Goal: Task Accomplishment & Management: Complete application form

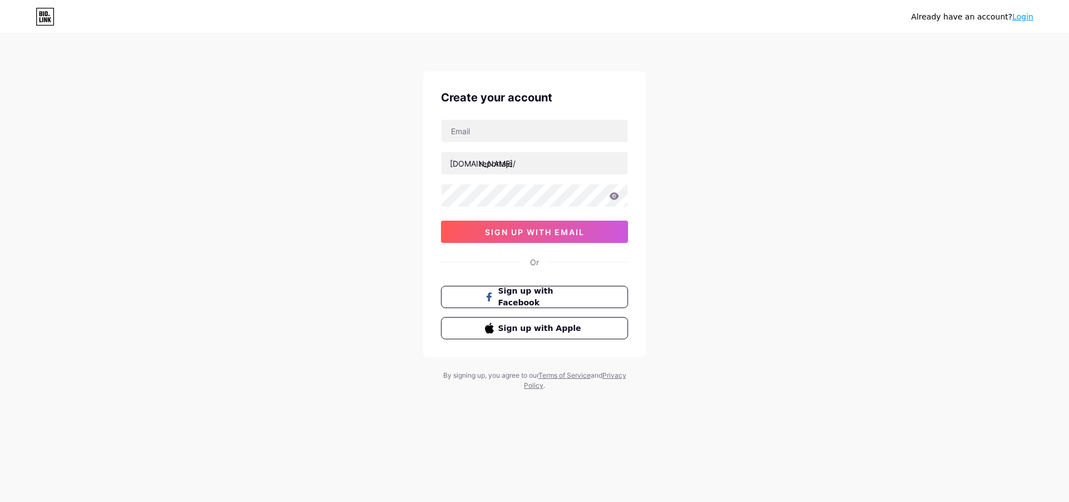
click at [557, 132] on input "text" at bounding box center [534, 131] width 186 height 22
type input "reportajecommx"
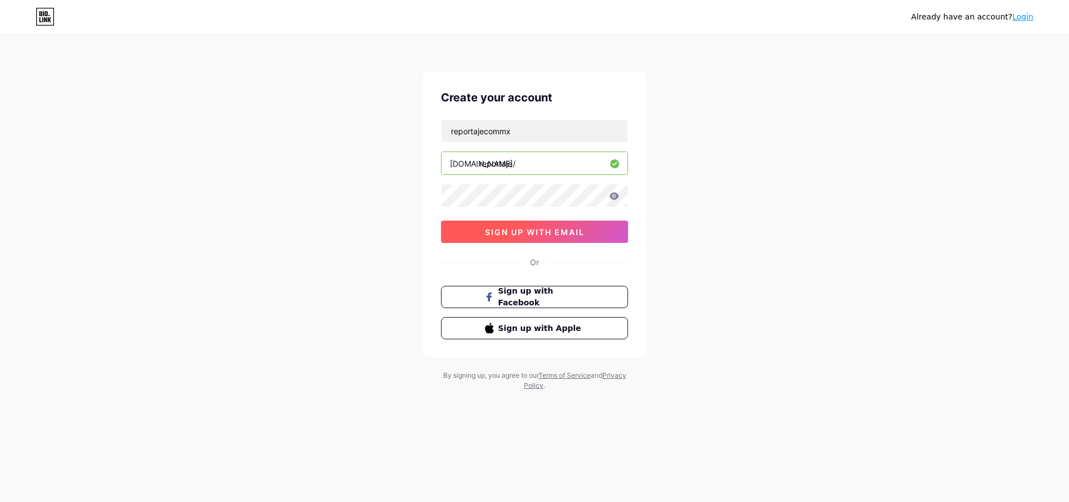
click at [562, 222] on button "sign up with email" at bounding box center [534, 231] width 187 height 22
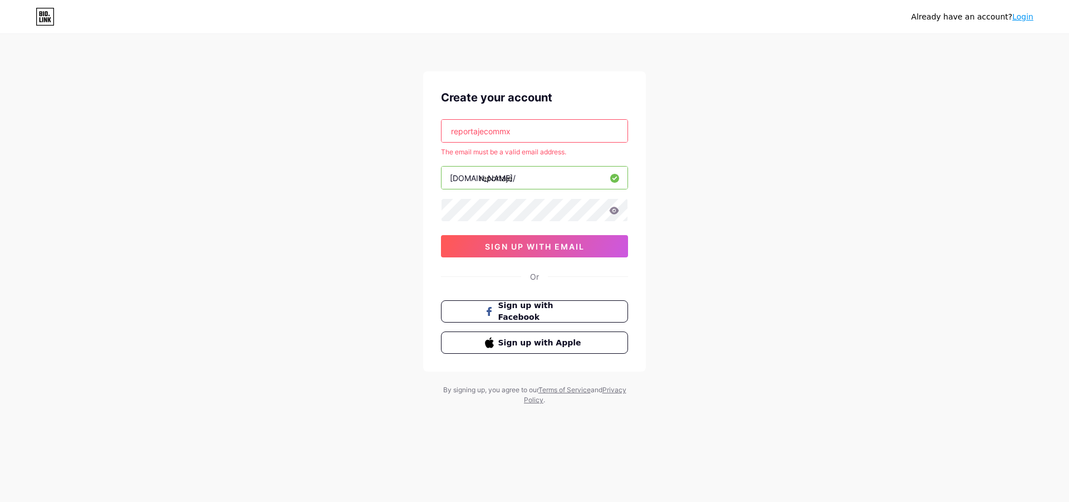
click at [547, 136] on input "reportajecommx" at bounding box center [534, 131] width 186 height 22
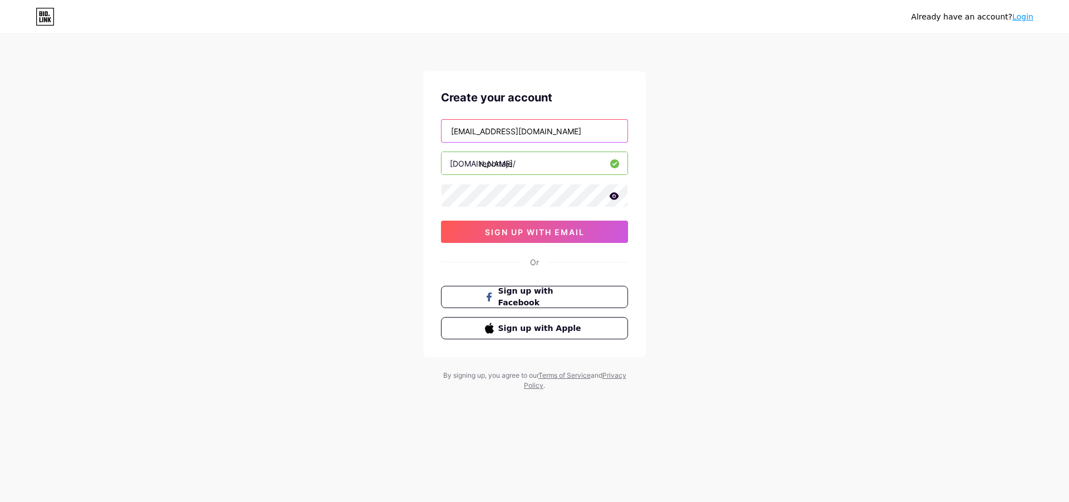
type input "[EMAIL_ADDRESS][DOMAIN_NAME]"
click at [561, 232] on span "sign up with email" at bounding box center [535, 231] width 100 height 9
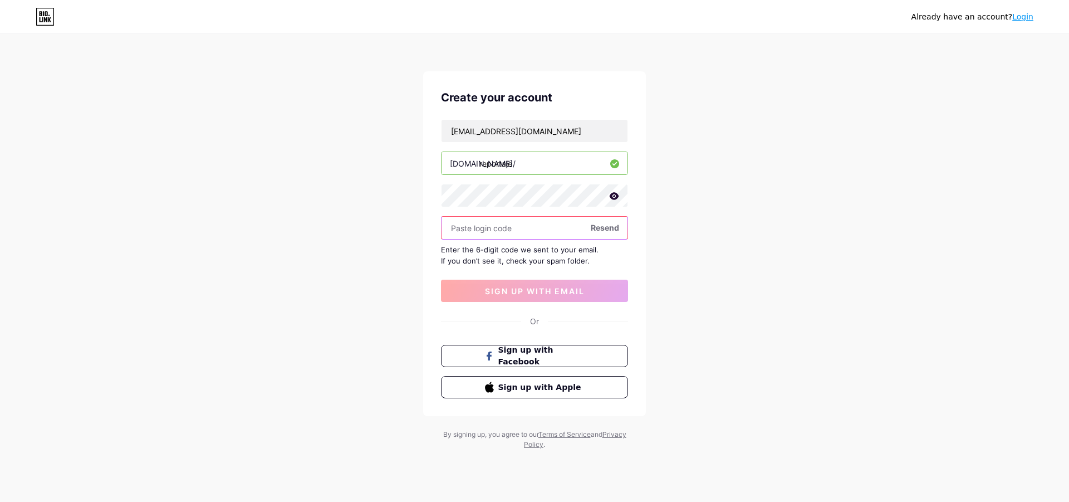
paste input "987578"
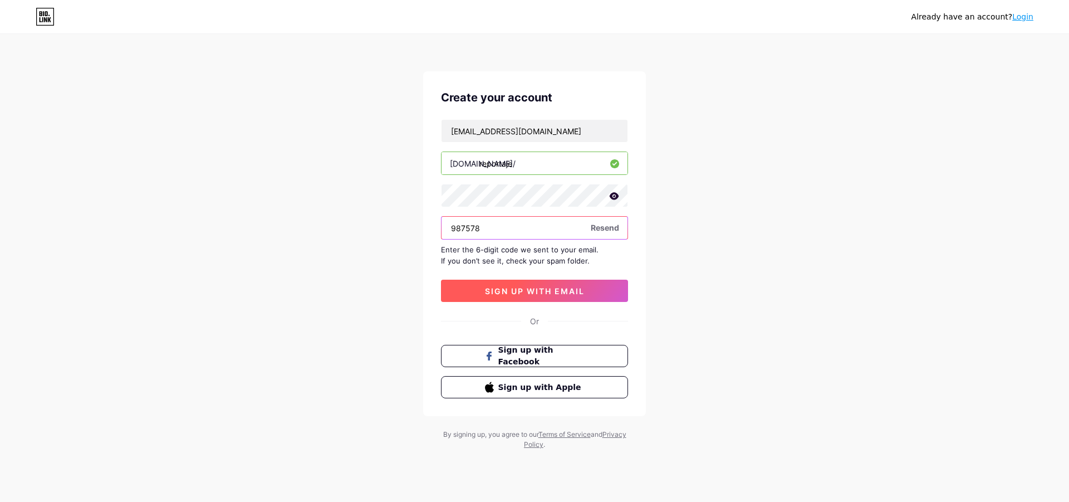
type input "987578"
click at [522, 296] on button "sign up with email" at bounding box center [534, 290] width 187 height 22
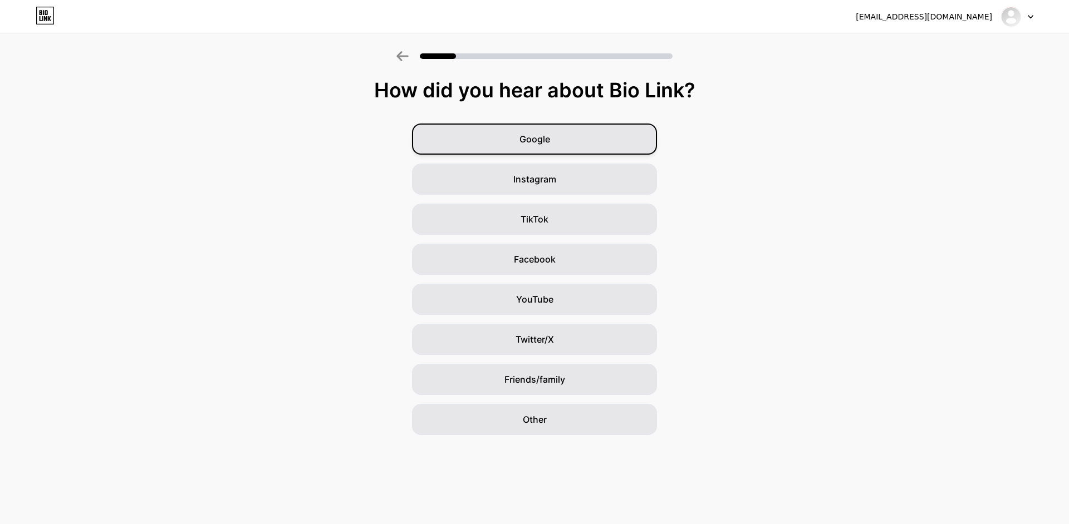
click at [530, 144] on span "Google" at bounding box center [534, 138] width 31 height 13
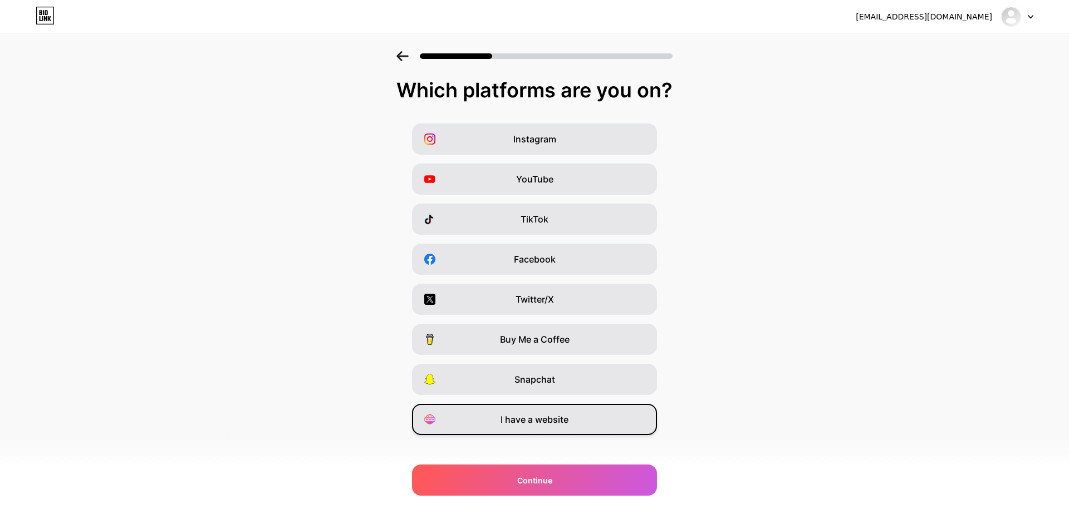
click at [544, 416] on span "I have a website" at bounding box center [534, 419] width 68 height 13
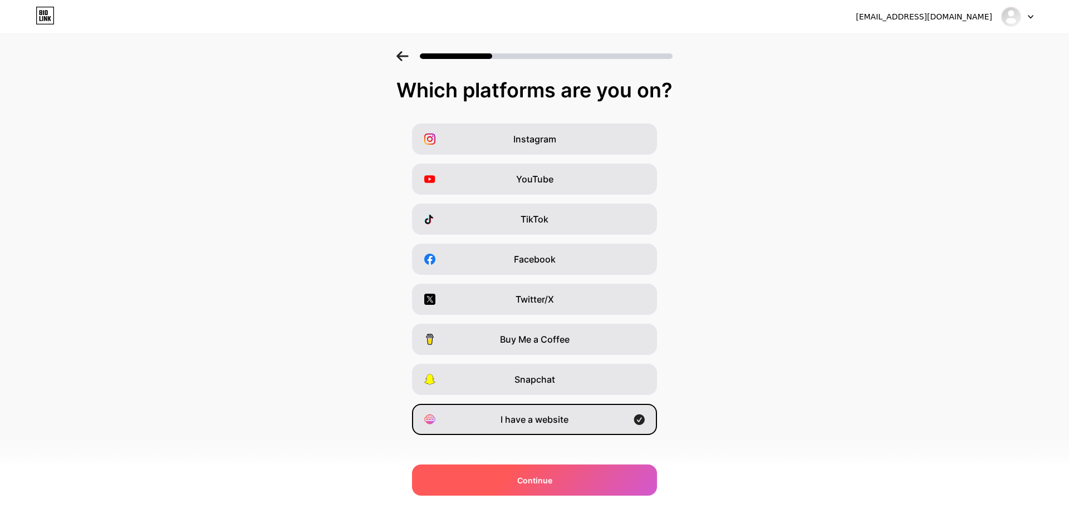
click at [548, 472] on div "Continue" at bounding box center [534, 480] width 245 height 31
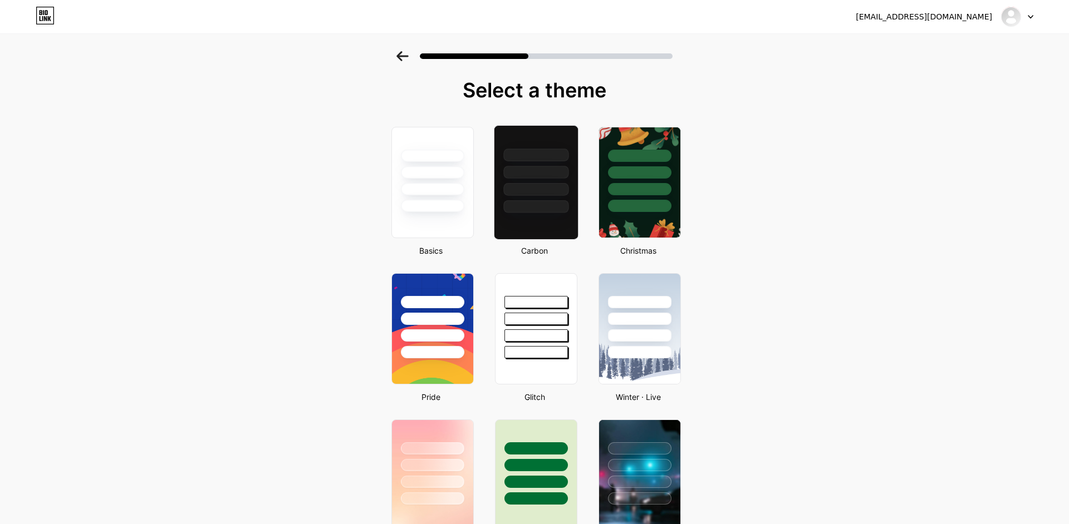
click at [556, 163] on div at bounding box center [535, 169] width 83 height 87
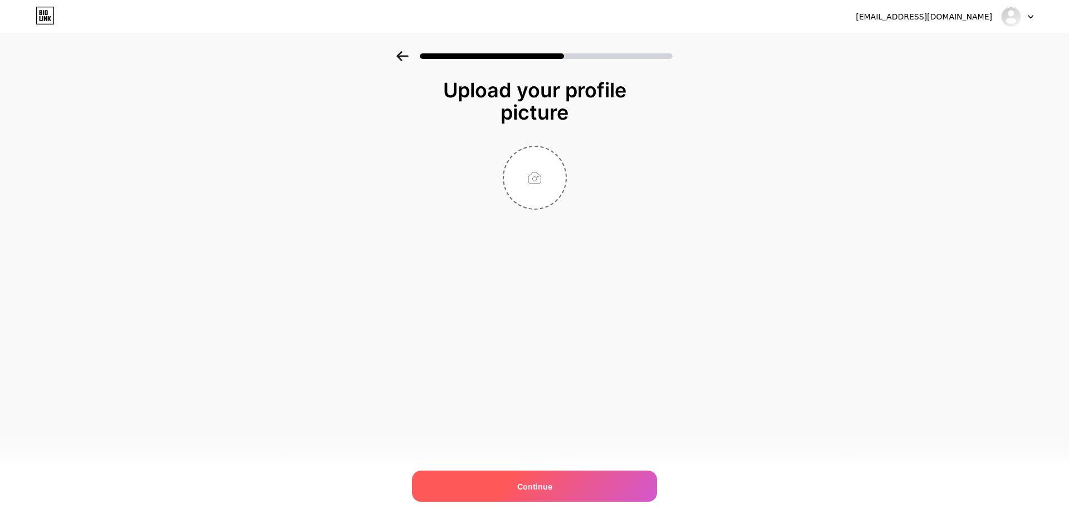
click at [553, 483] on div "Continue" at bounding box center [534, 486] width 245 height 31
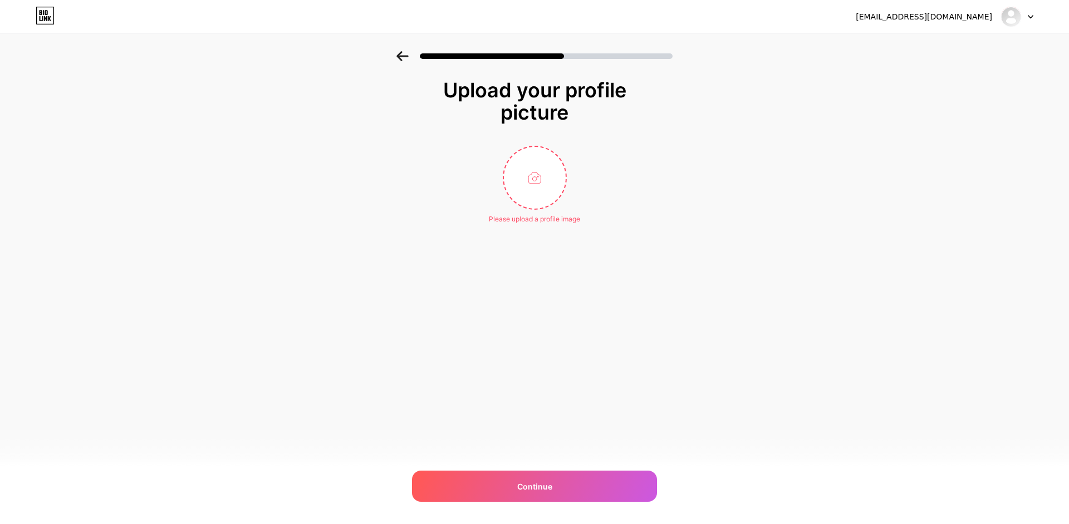
click at [673, 251] on div "Upload your profile picture Please upload a profile image Continue" at bounding box center [534, 165] width 1069 height 229
click at [800, 130] on div "Upload your profile picture Please upload a profile image Continue" at bounding box center [534, 165] width 1069 height 229
